Goal: Register for event/course

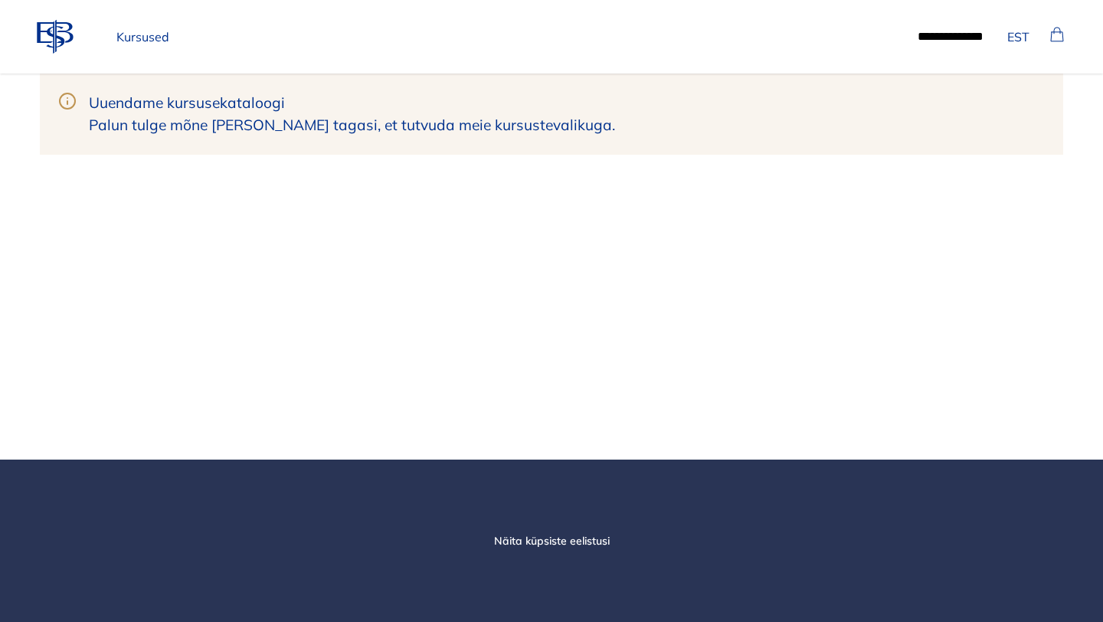
click at [143, 51] on link "Kursused" at bounding box center [142, 36] width 65 height 31
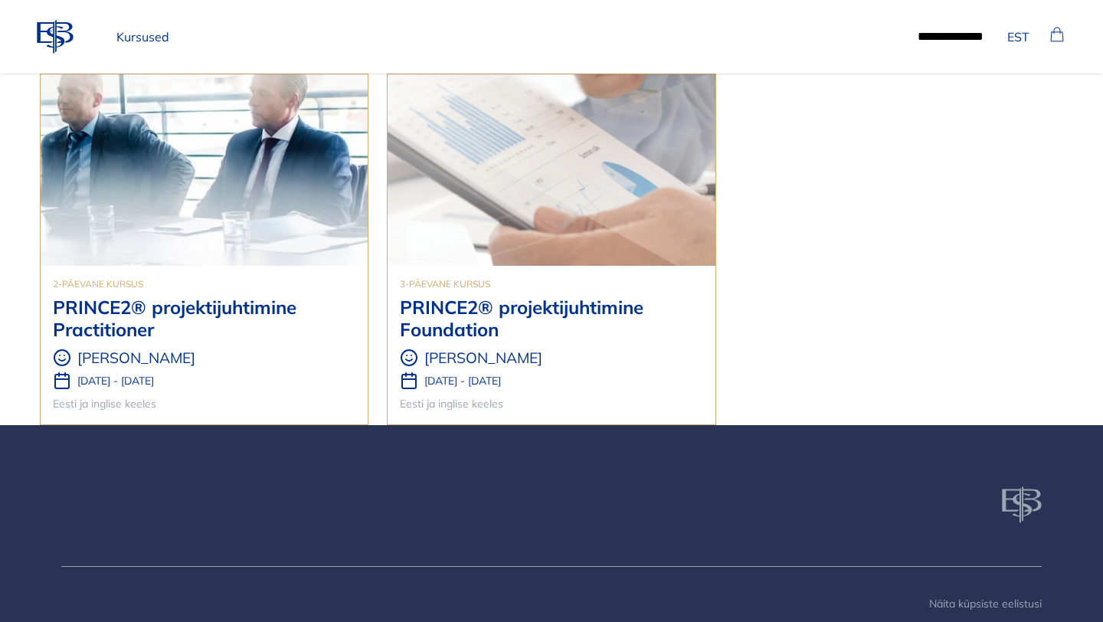
click at [495, 200] on img at bounding box center [551, 170] width 327 height 192
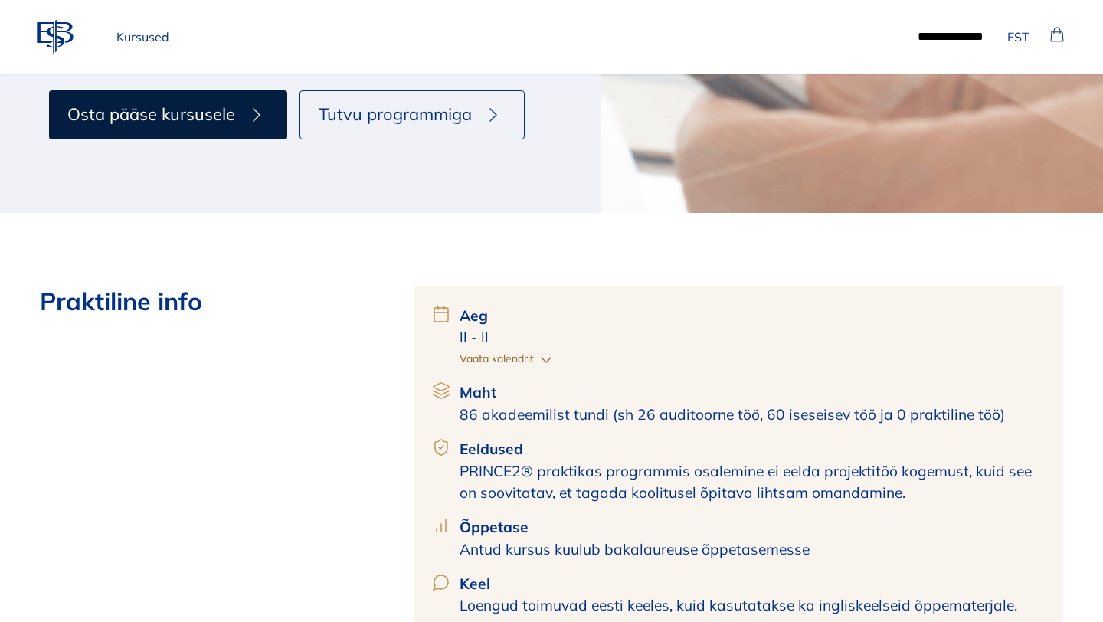
scroll to position [420, 0]
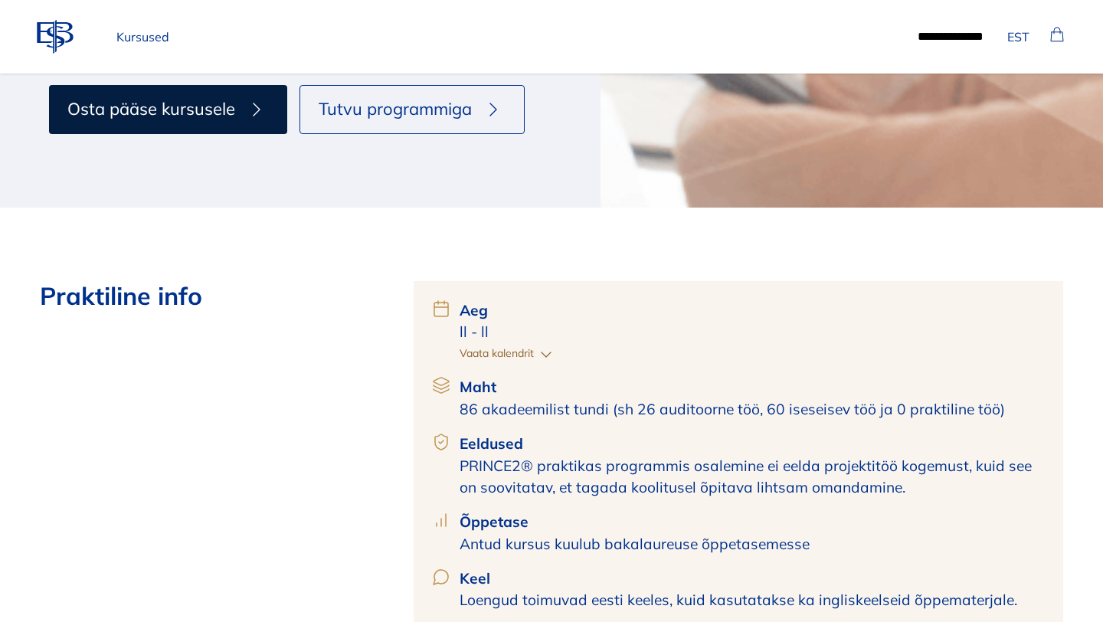
click at [546, 354] on icon "button" at bounding box center [546, 355] width 18 height 18
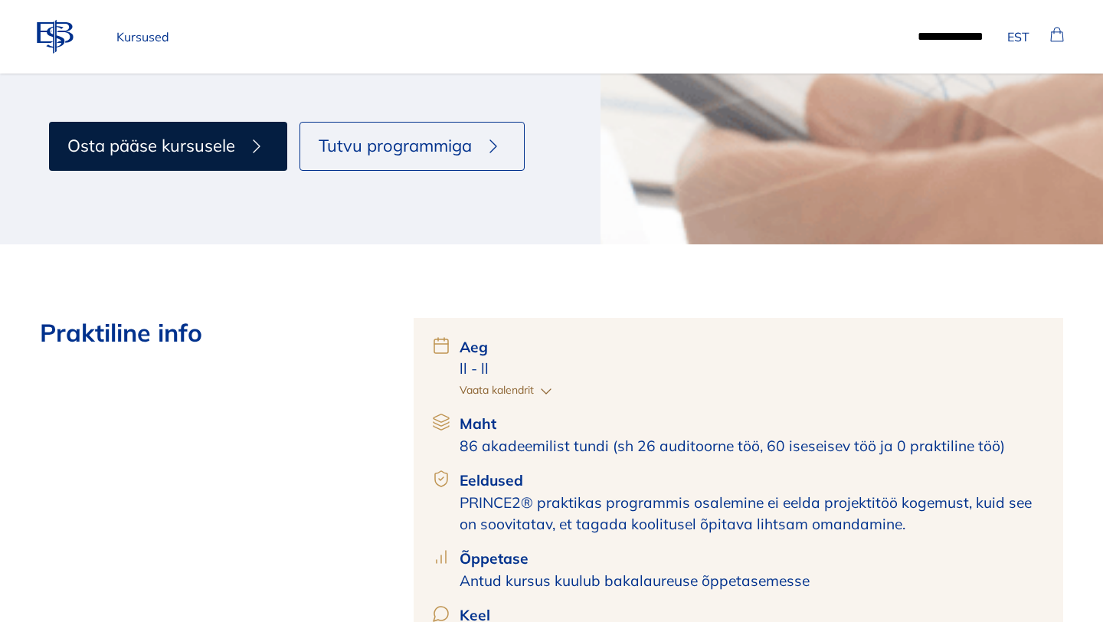
scroll to position [370, 0]
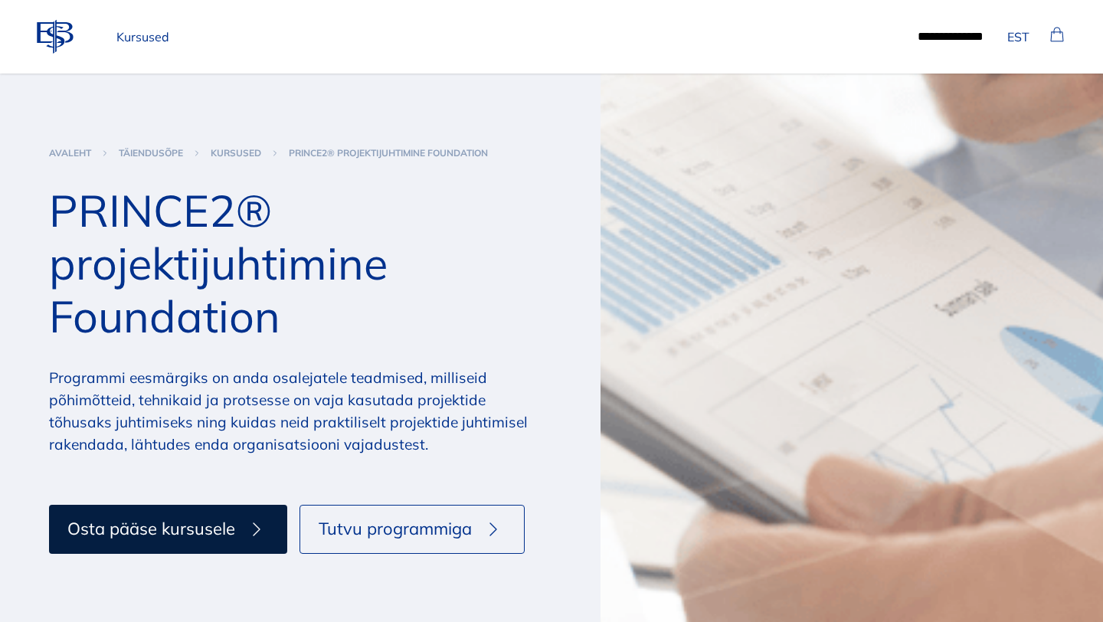
click at [247, 150] on link "kursused" at bounding box center [236, 153] width 51 height 12
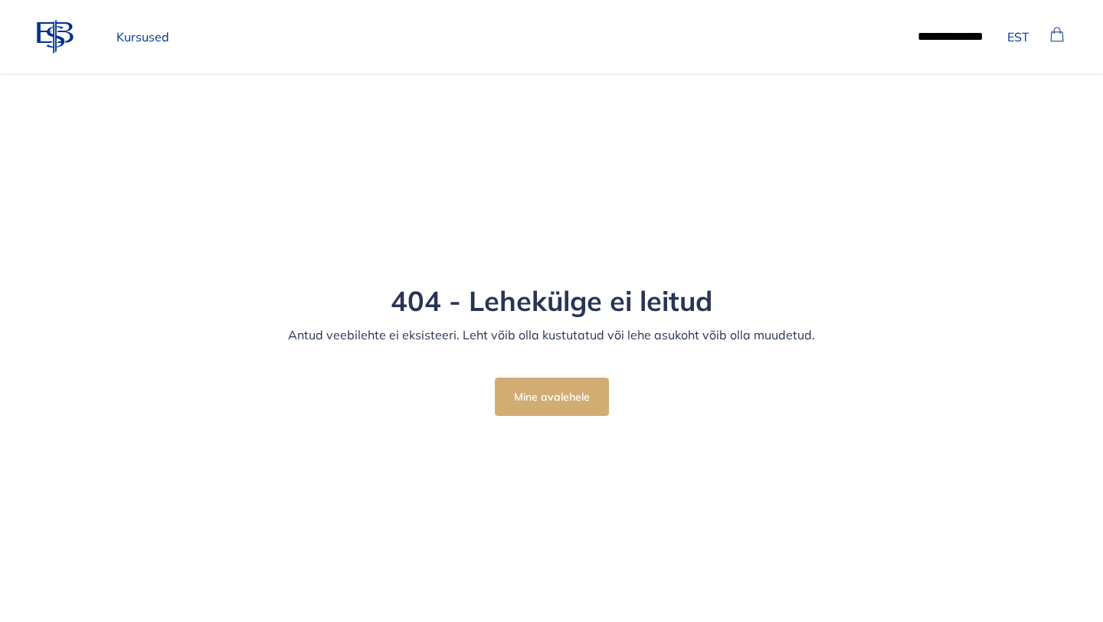
click at [565, 361] on div "404 - Lehekülge ei leitud Antud veebilehte ei eksisteeri. Leht võib olla kustut…" at bounding box center [552, 347] width 552 height 161
click at [561, 393] on button "Mine avalehele" at bounding box center [552, 397] width 114 height 38
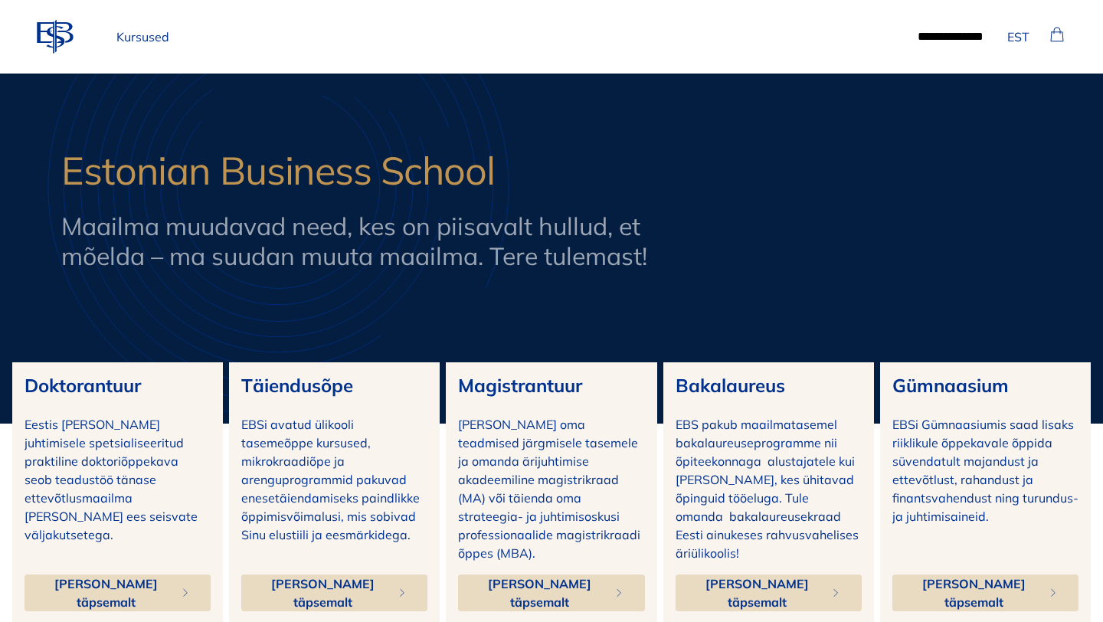
click at [149, 33] on p "Kursused" at bounding box center [142, 36] width 65 height 31
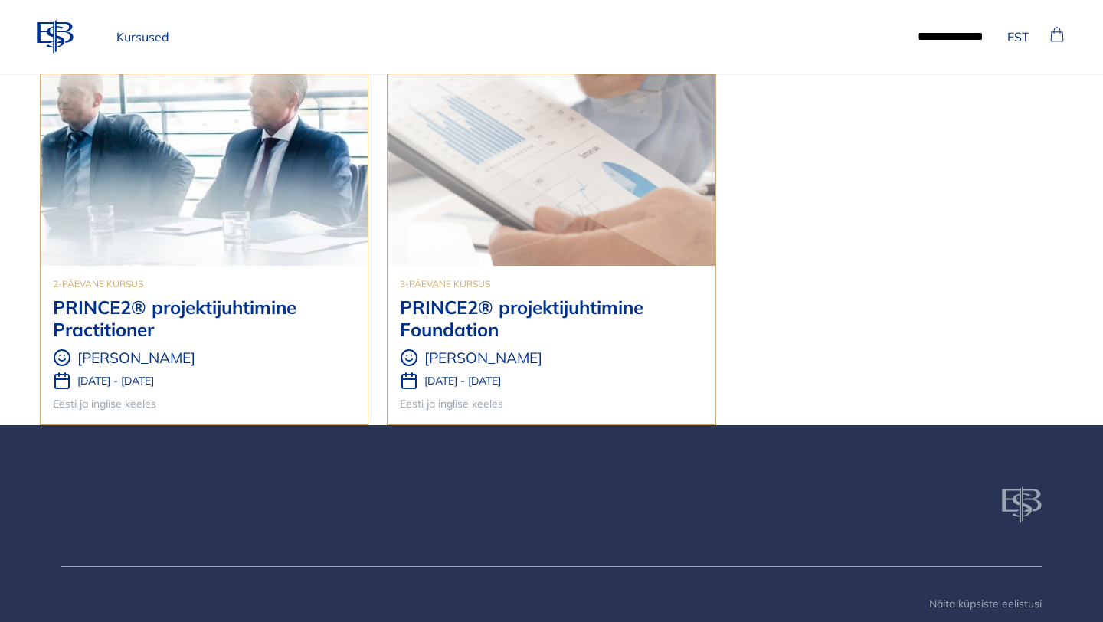
click at [288, 169] on img at bounding box center [204, 170] width 327 height 192
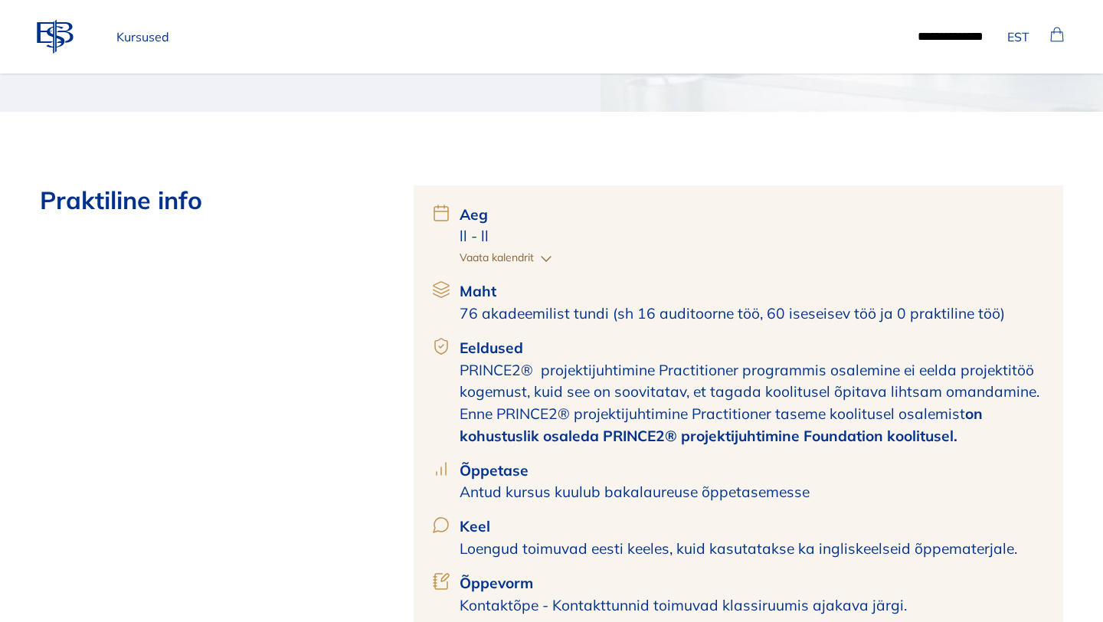
scroll to position [502, 0]
